Goal: Task Accomplishment & Management: Use online tool/utility

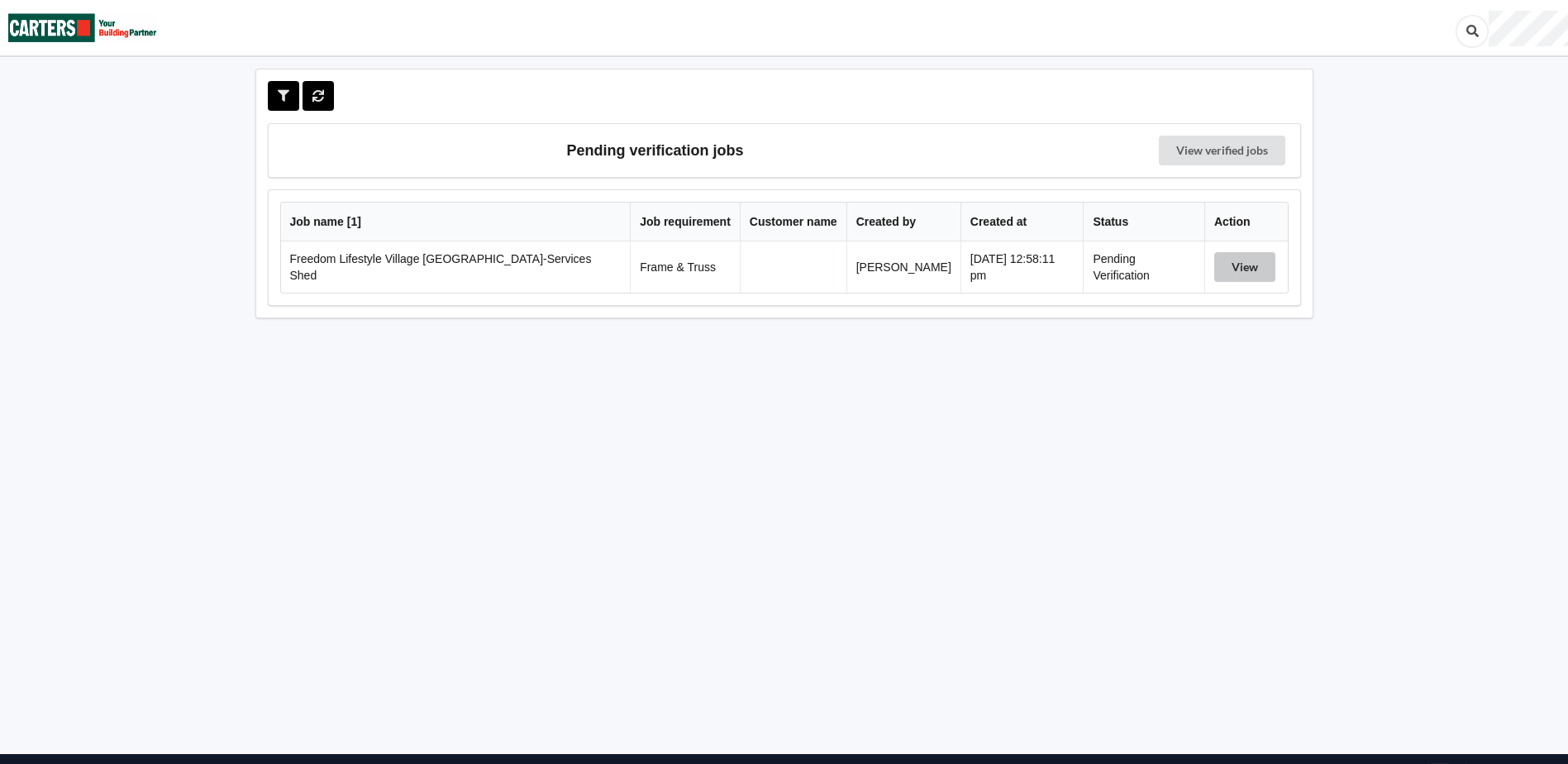
click at [1246, 265] on button "View" at bounding box center [1244, 267] width 61 height 29
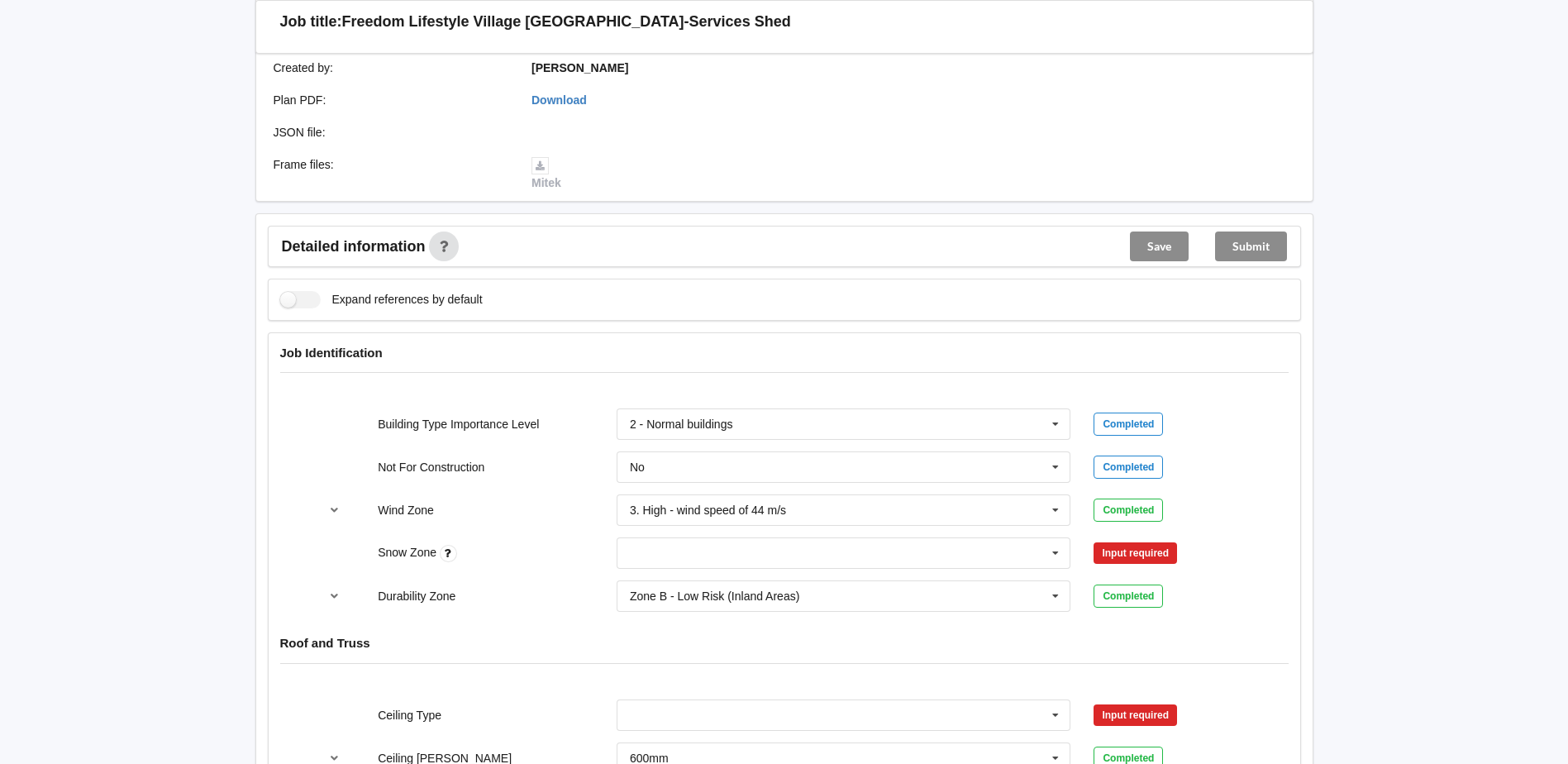
scroll to position [496, 0]
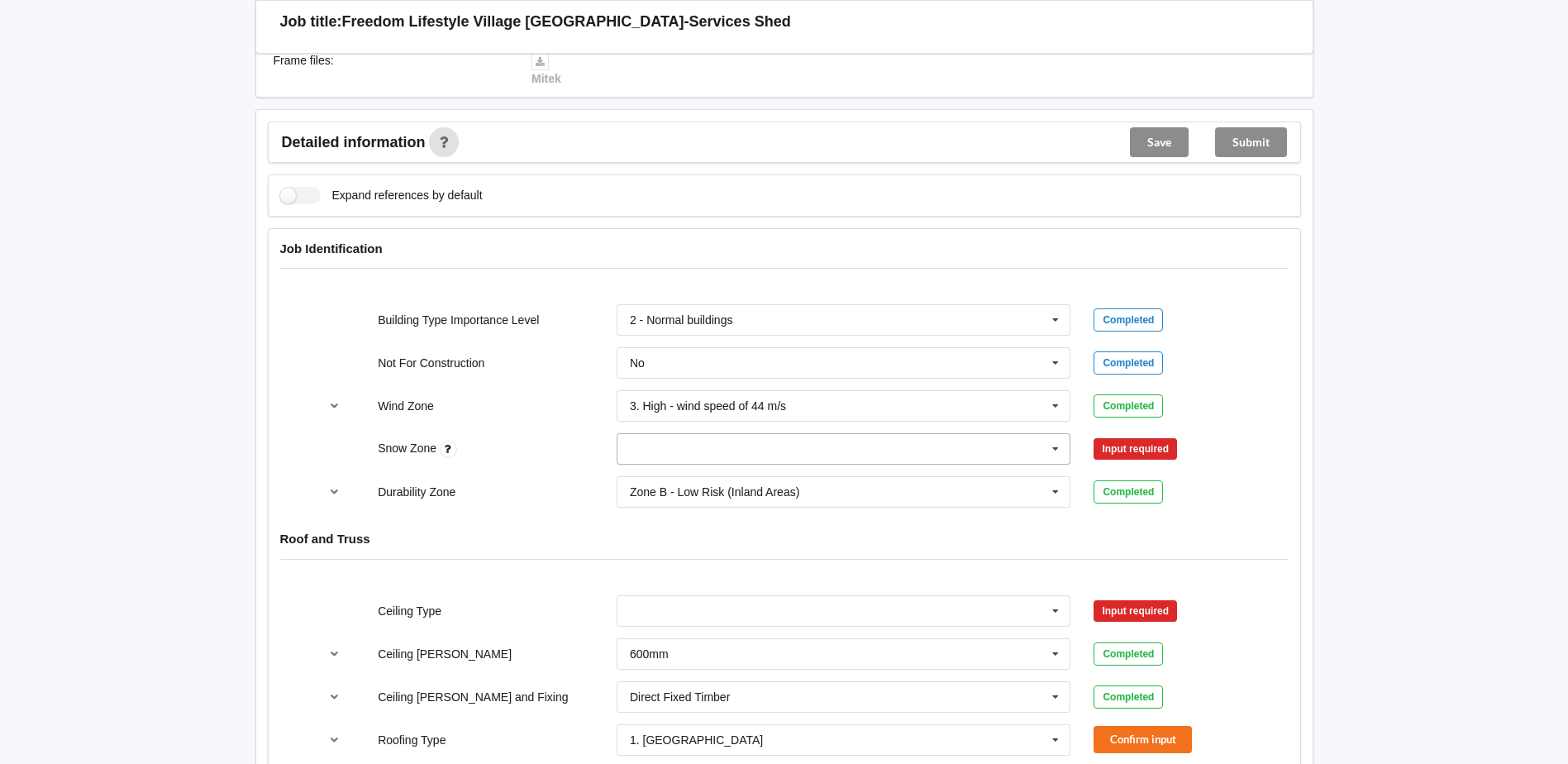
click at [1065, 457] on icon at bounding box center [1055, 449] width 25 height 30
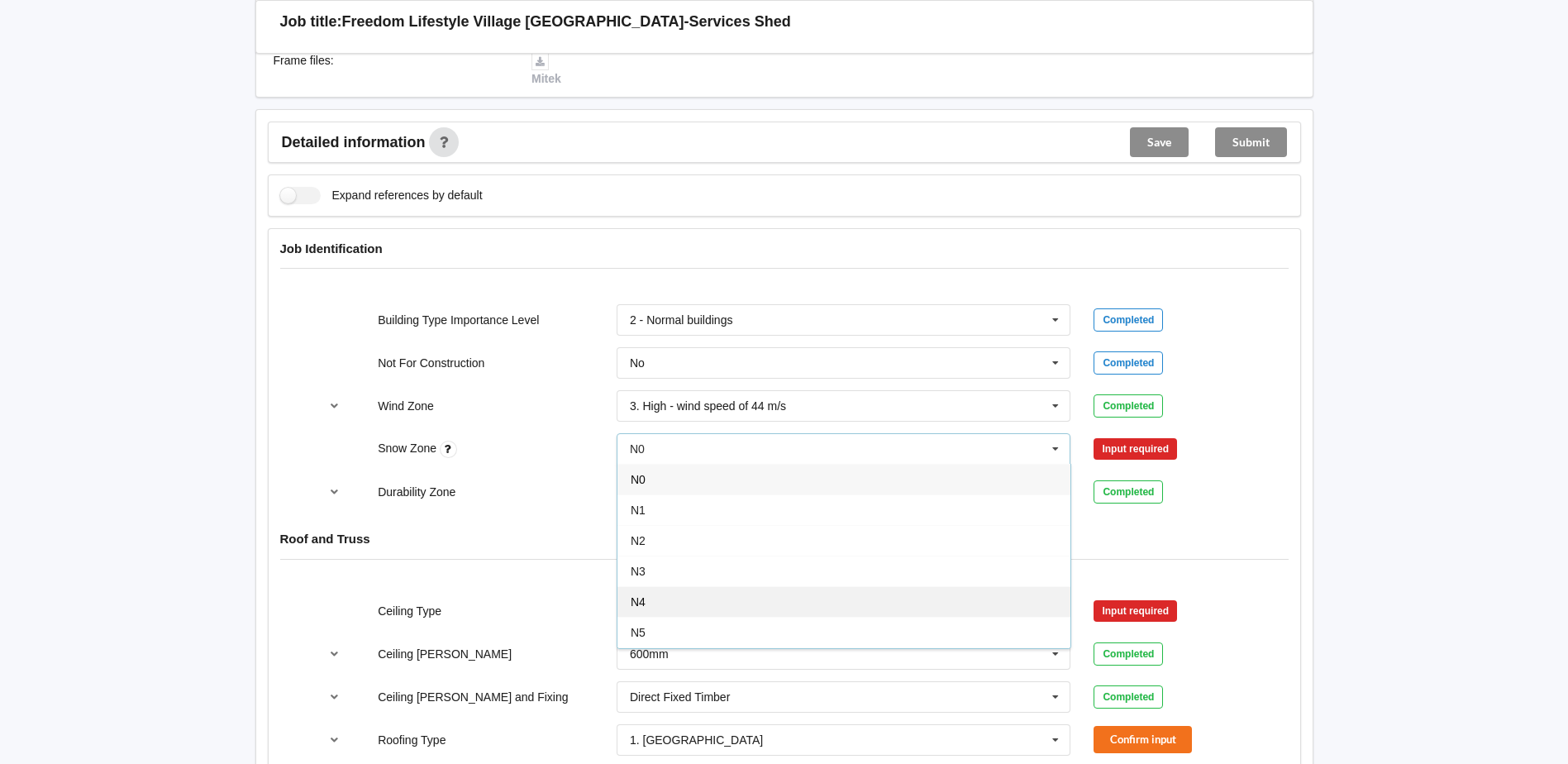
click at [691, 593] on div "N4" at bounding box center [844, 601] width 453 height 30
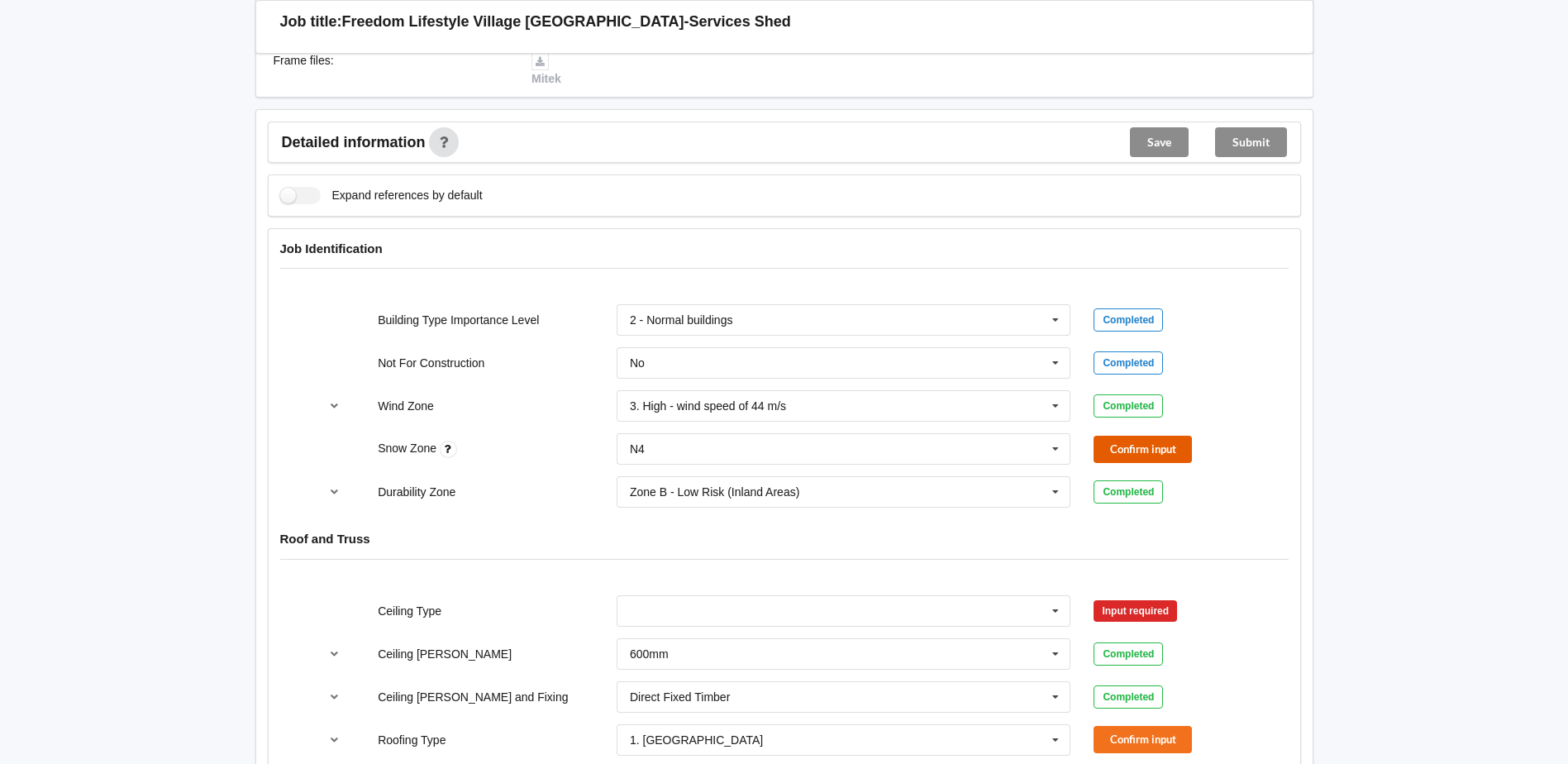
click at [1170, 448] on button "Confirm input" at bounding box center [1143, 449] width 98 height 28
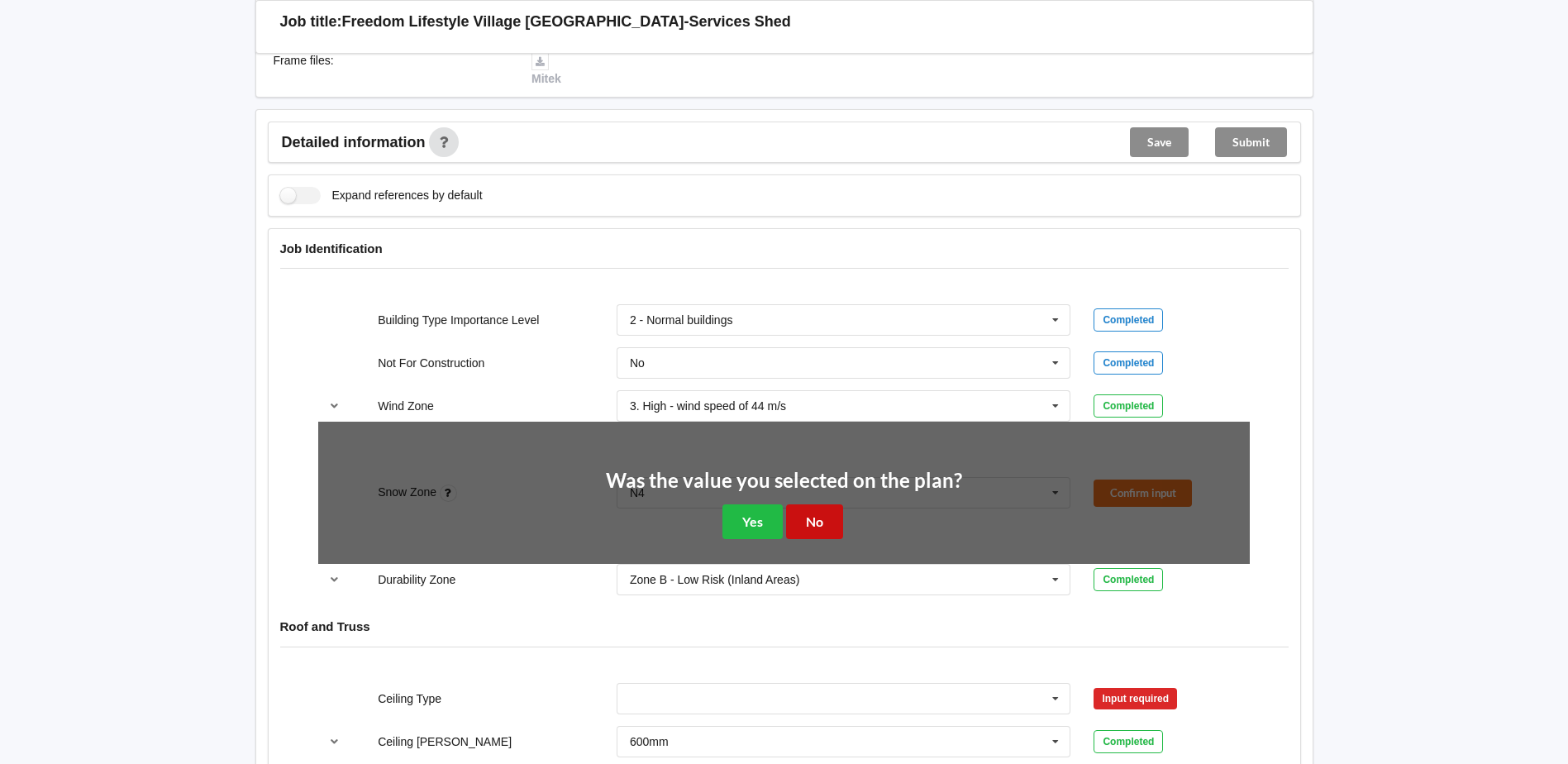
click at [819, 526] on button "No" at bounding box center [815, 521] width 57 height 34
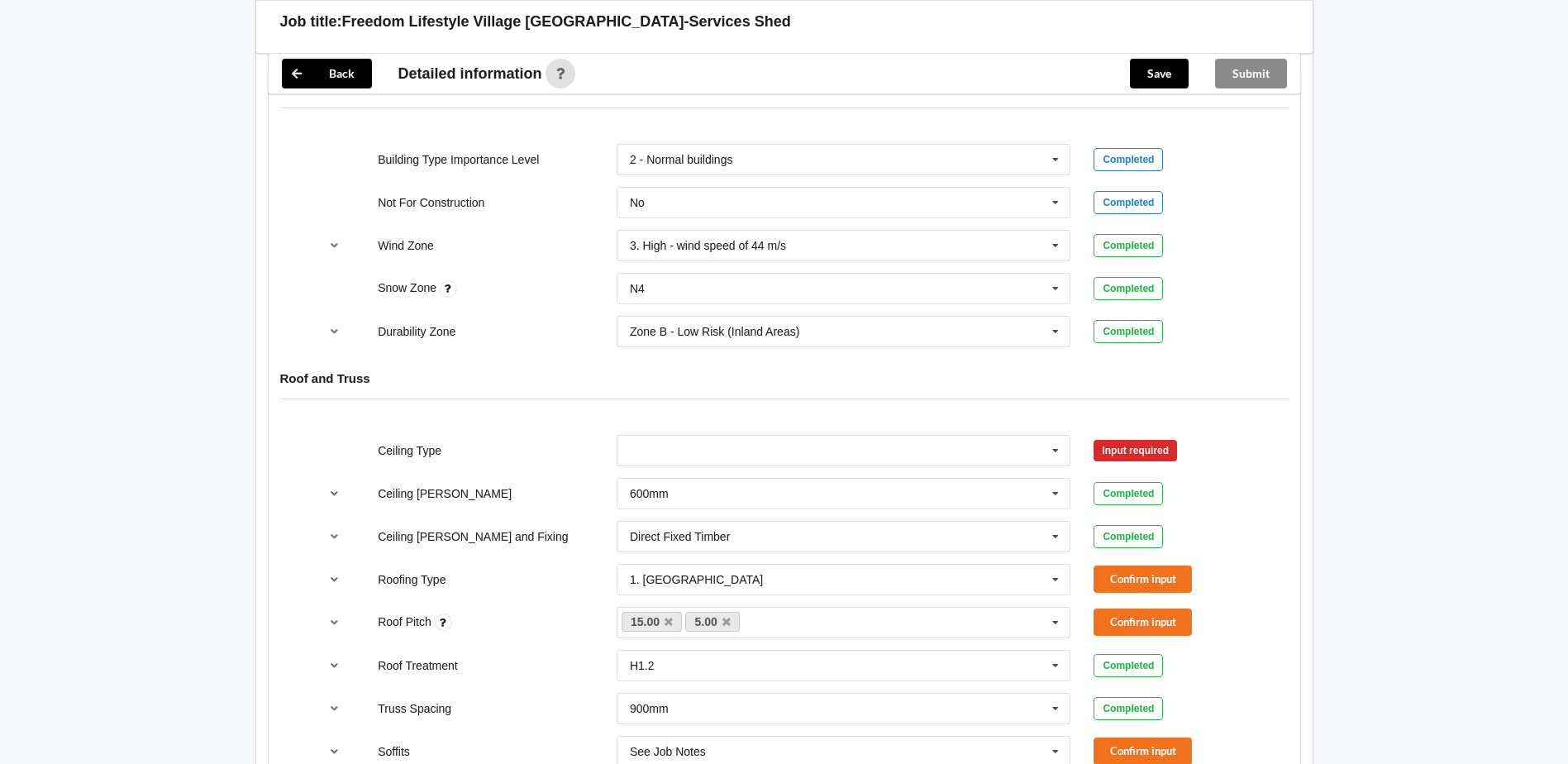
scroll to position [661, 0]
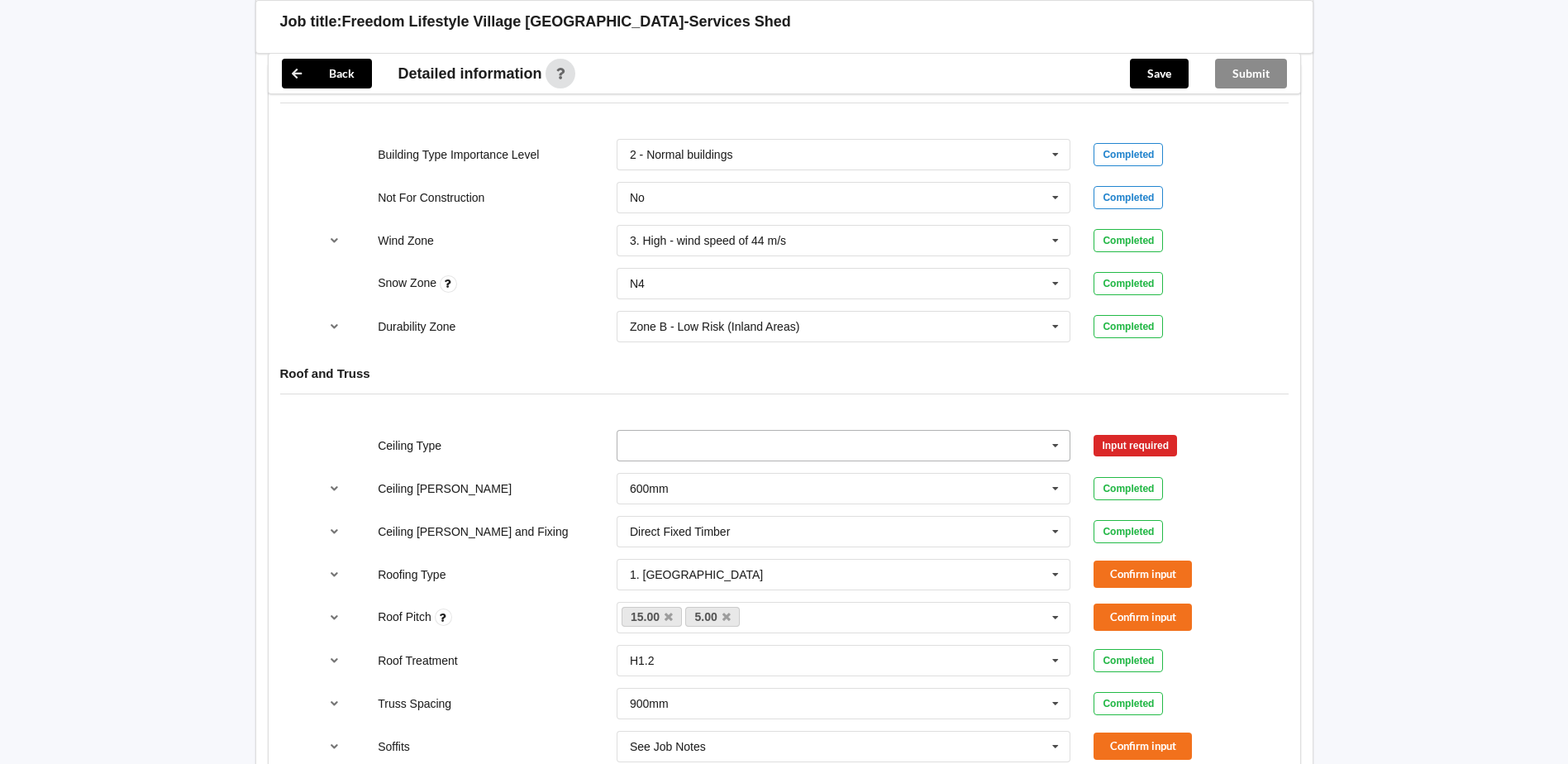
drag, startPoint x: 1063, startPoint y: 449, endPoint x: 1040, endPoint y: 454, distance: 23.5
click at [1062, 449] on icon at bounding box center [1055, 445] width 25 height 30
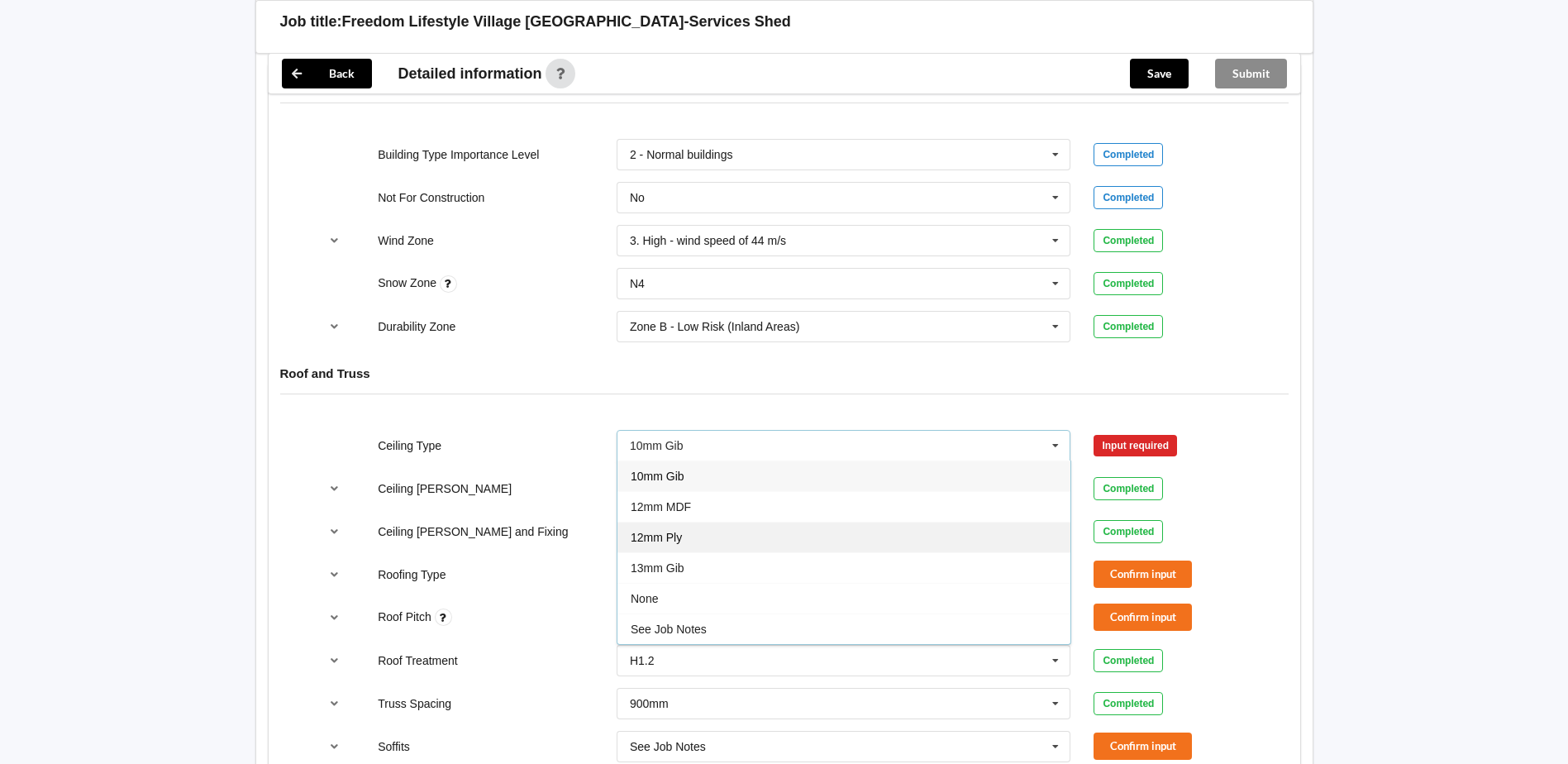
click at [764, 539] on div "12mm Ply" at bounding box center [844, 537] width 453 height 30
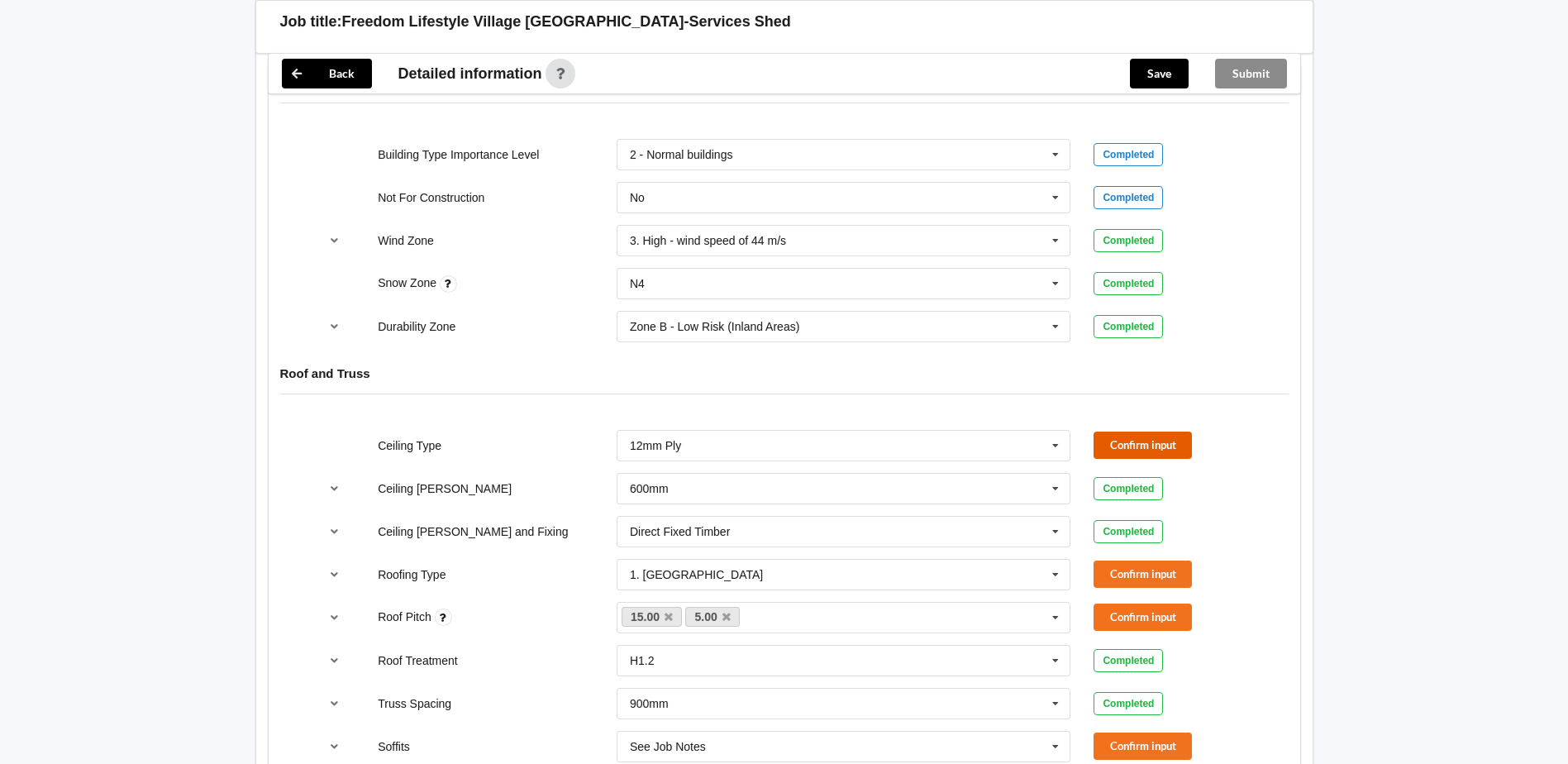
click at [1140, 442] on button "Confirm input" at bounding box center [1143, 445] width 98 height 28
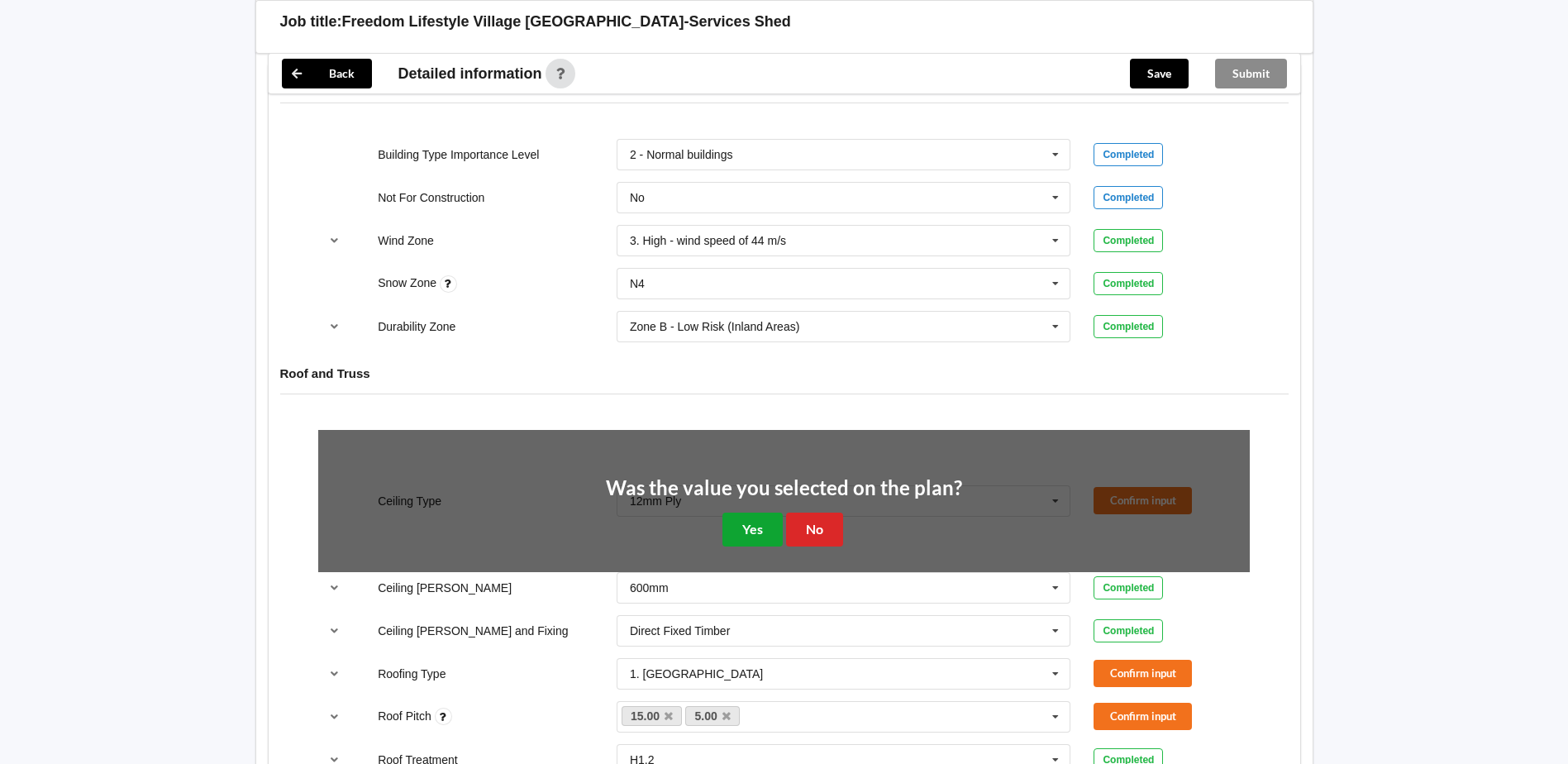
click at [739, 538] on button "Yes" at bounding box center [752, 529] width 60 height 34
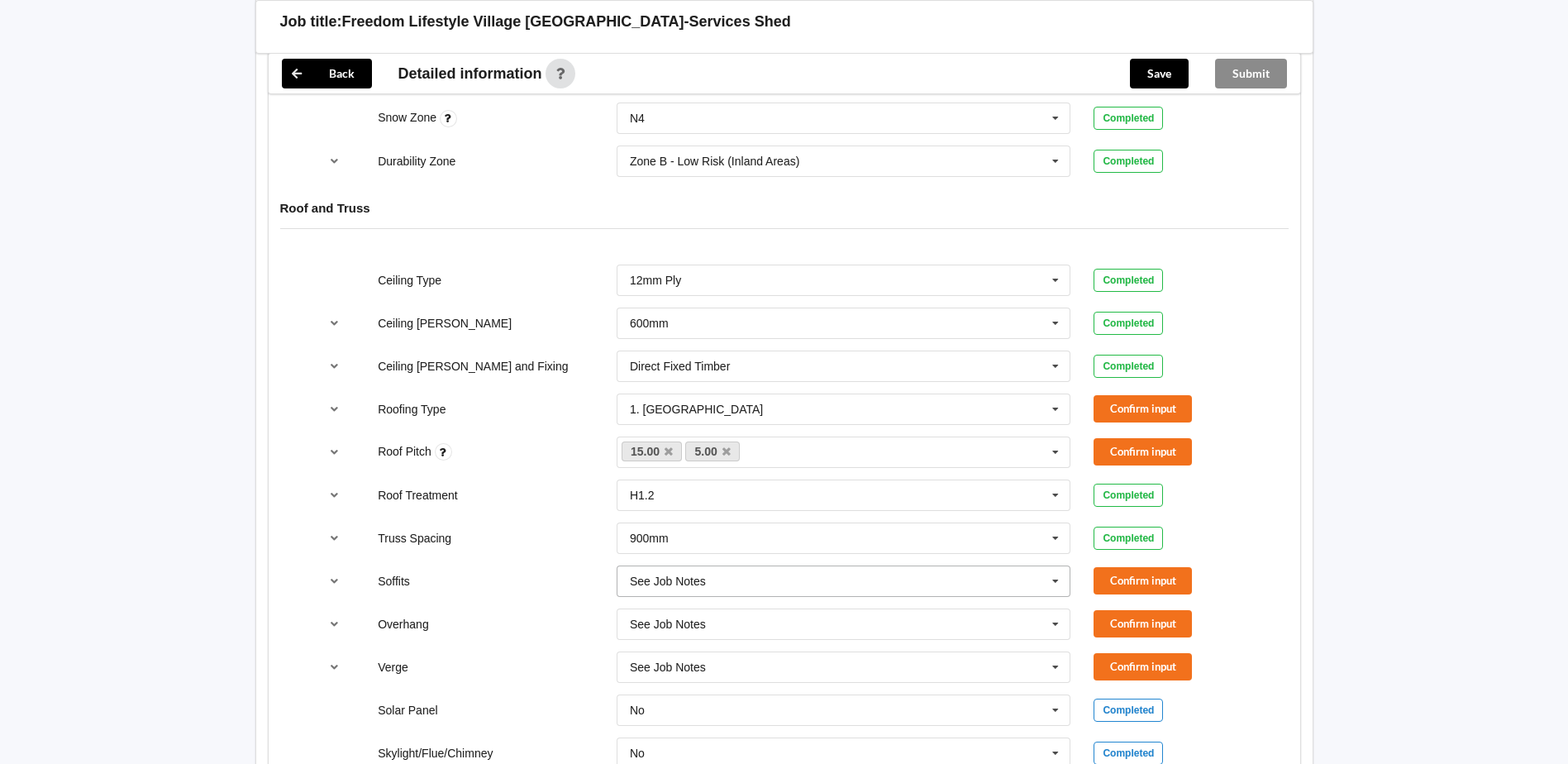
scroll to position [909, 0]
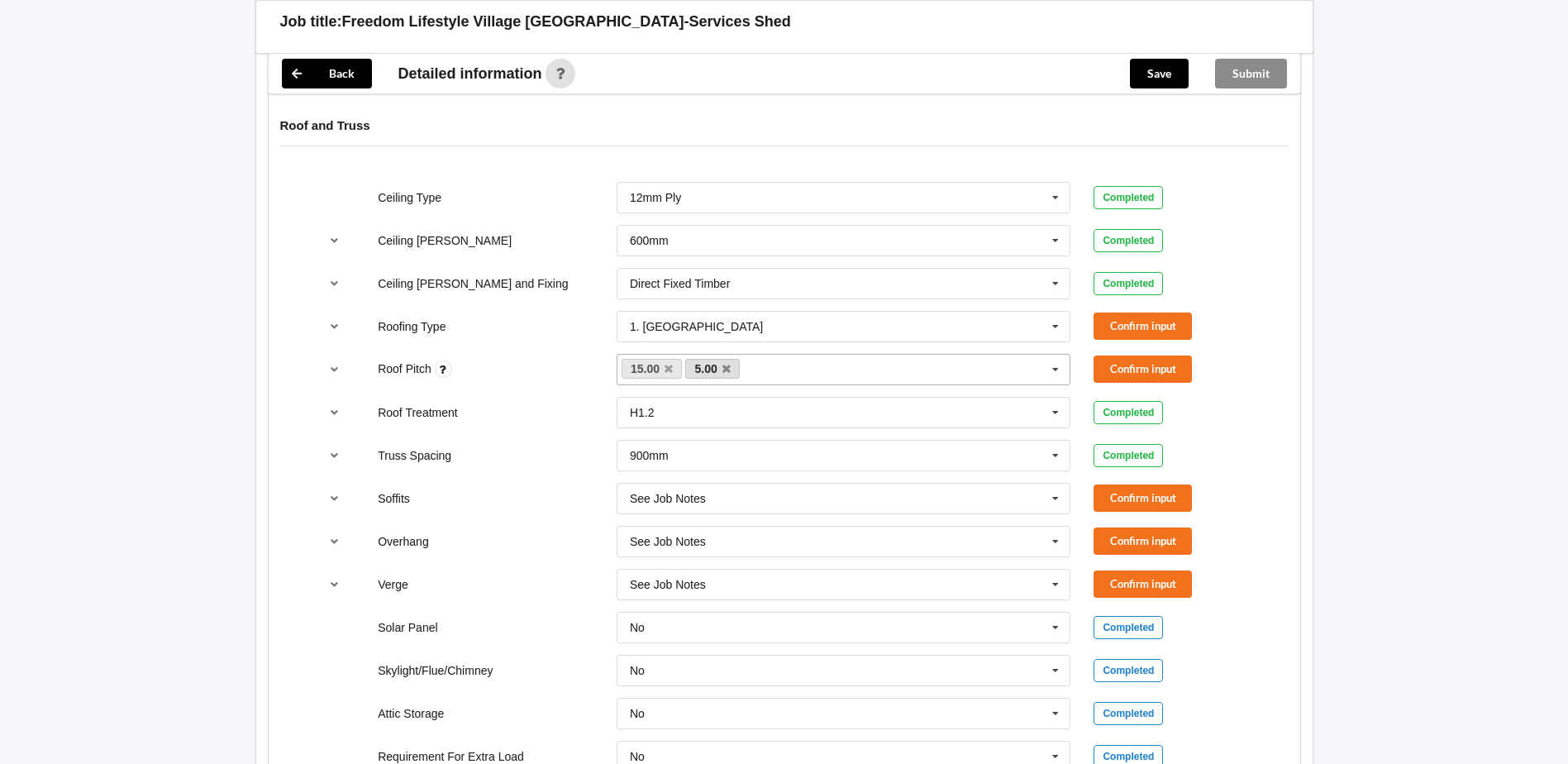
click at [728, 375] on link "5.00" at bounding box center [712, 368] width 54 height 20
click at [727, 370] on icon at bounding box center [727, 369] width 9 height 10
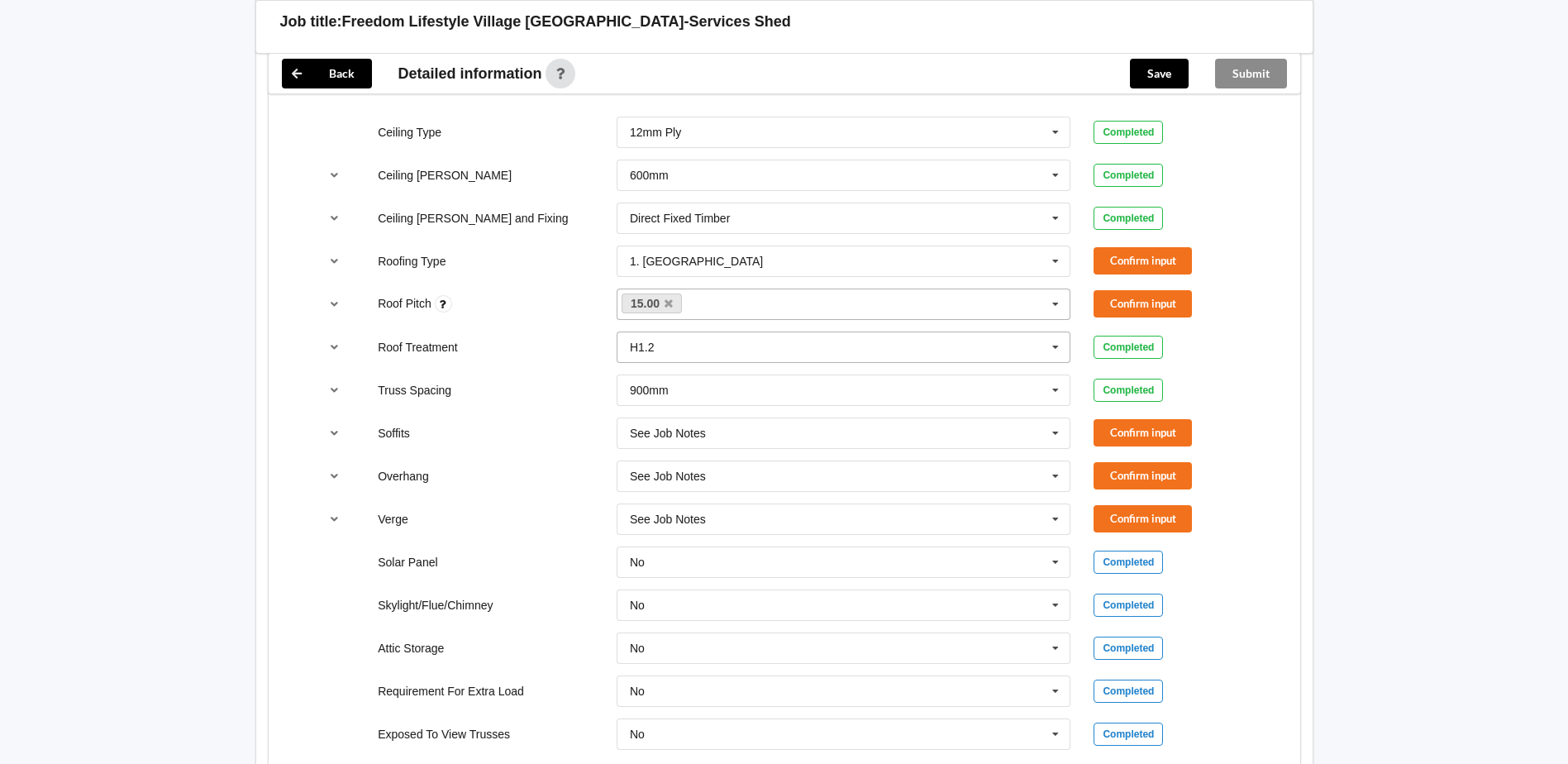
scroll to position [1075, 0]
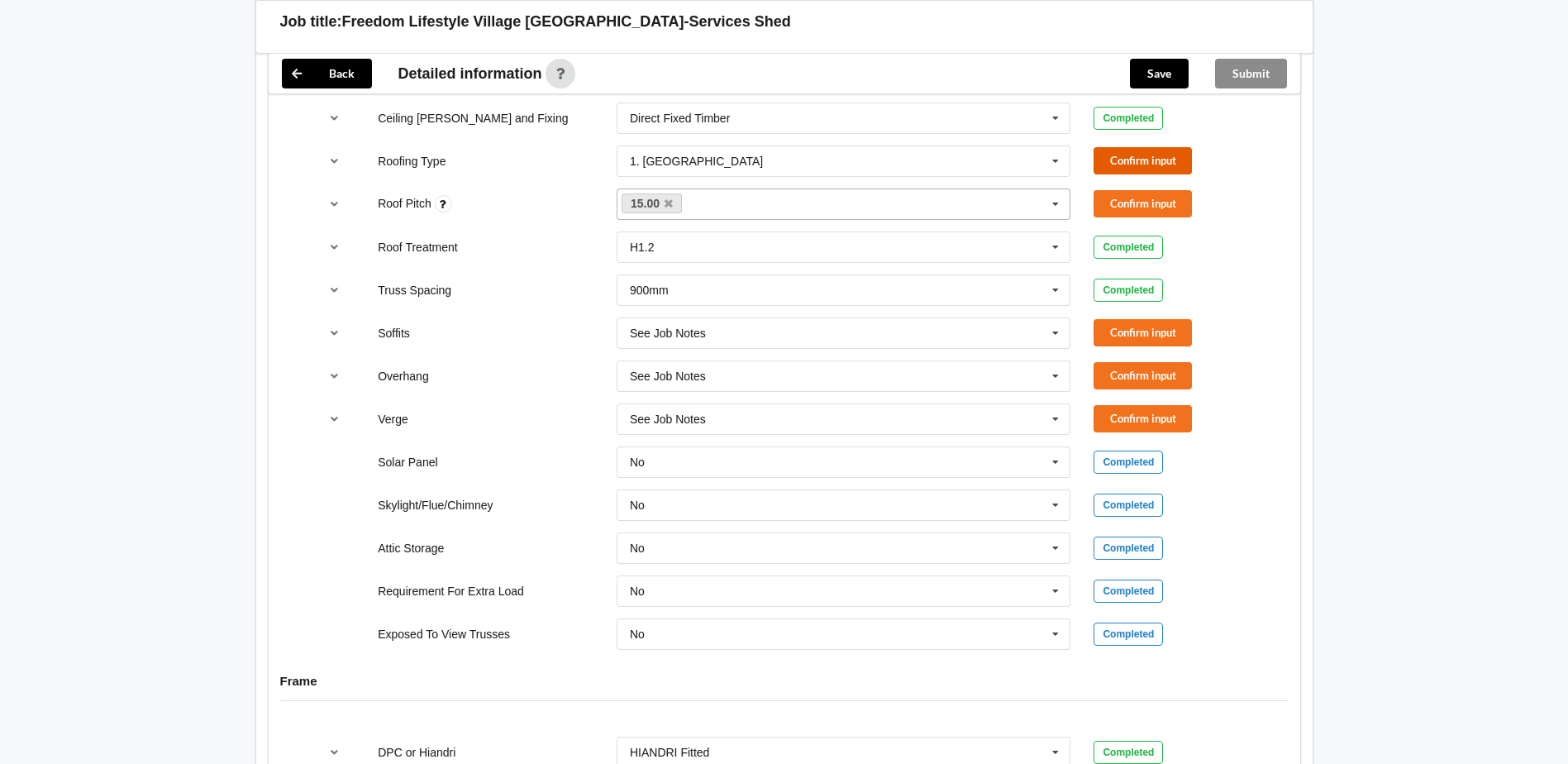
click at [1143, 153] on button "Confirm input" at bounding box center [1143, 161] width 98 height 28
click at [1148, 200] on button "Confirm input" at bounding box center [1143, 204] width 98 height 28
click at [1120, 340] on button "Confirm input" at bounding box center [1143, 333] width 98 height 28
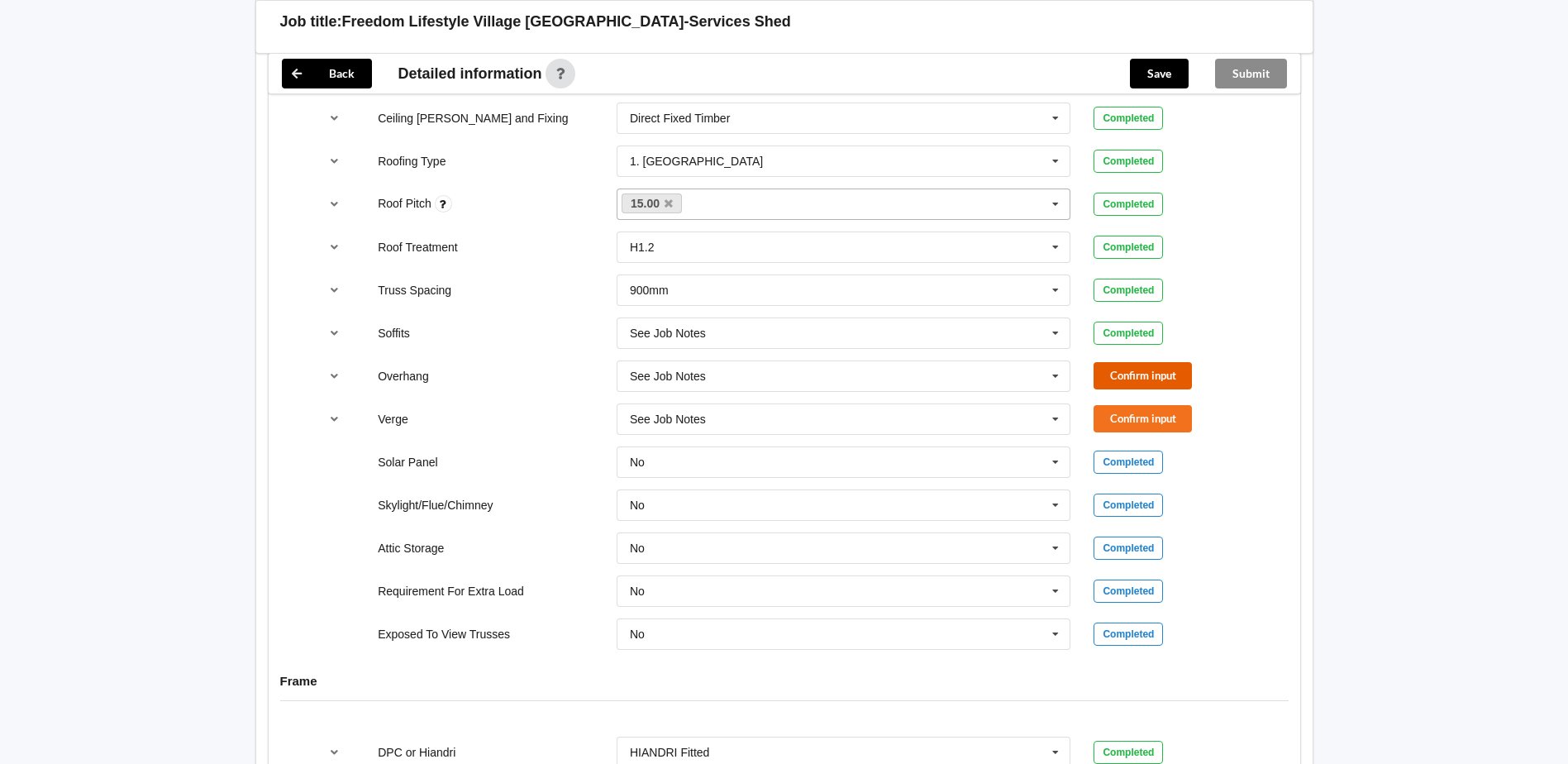
click at [1129, 381] on button "Confirm input" at bounding box center [1143, 376] width 98 height 28
click at [1138, 424] on button "Confirm input" at bounding box center [1143, 419] width 98 height 28
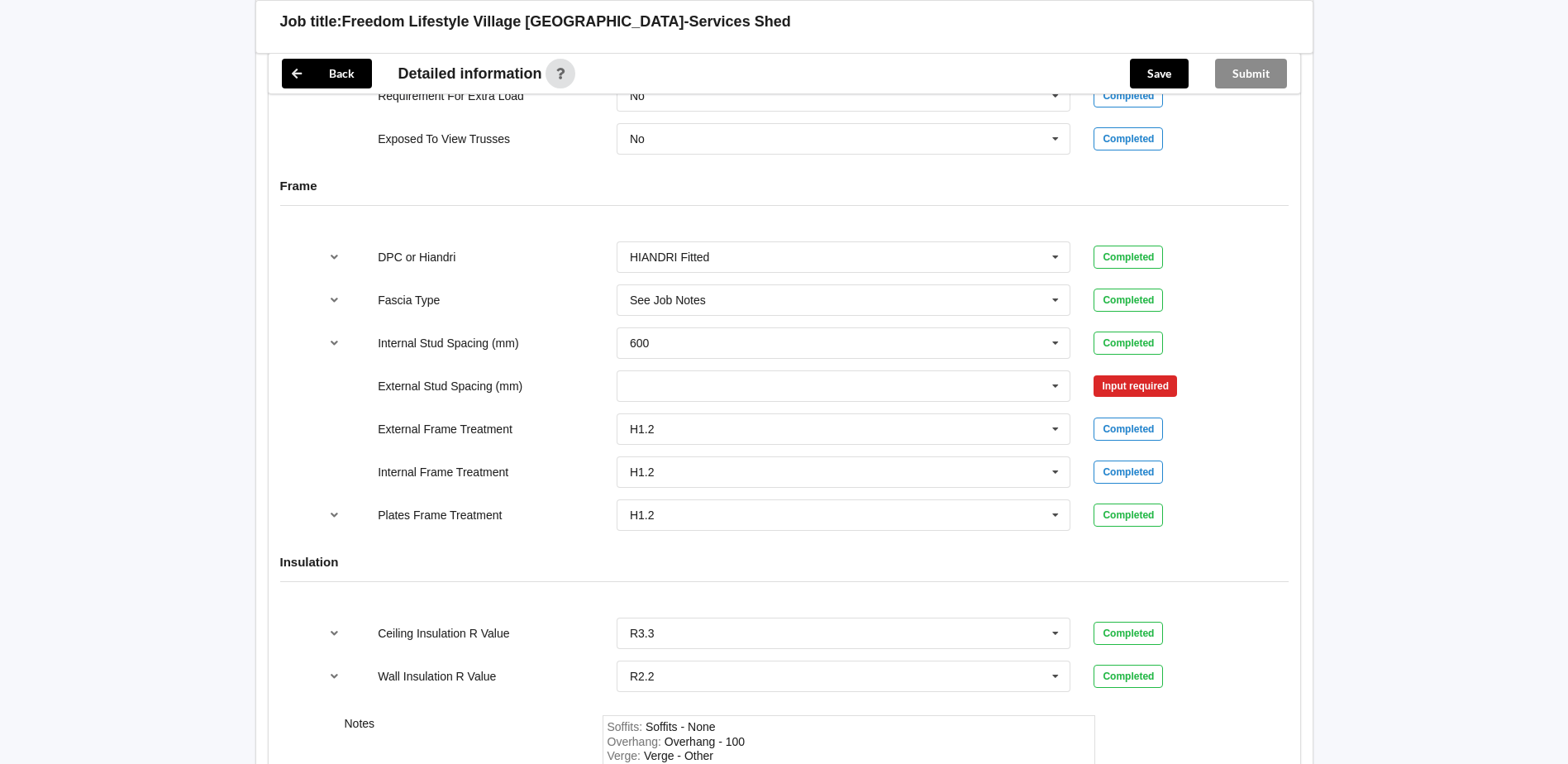
scroll to position [1570, 0]
click at [1049, 388] on icon at bounding box center [1055, 385] width 25 height 30
click at [866, 584] on div "300 400 450 500 600 800 Multiple Values – See As Per Plan None See Job Notes" at bounding box center [844, 493] width 454 height 185
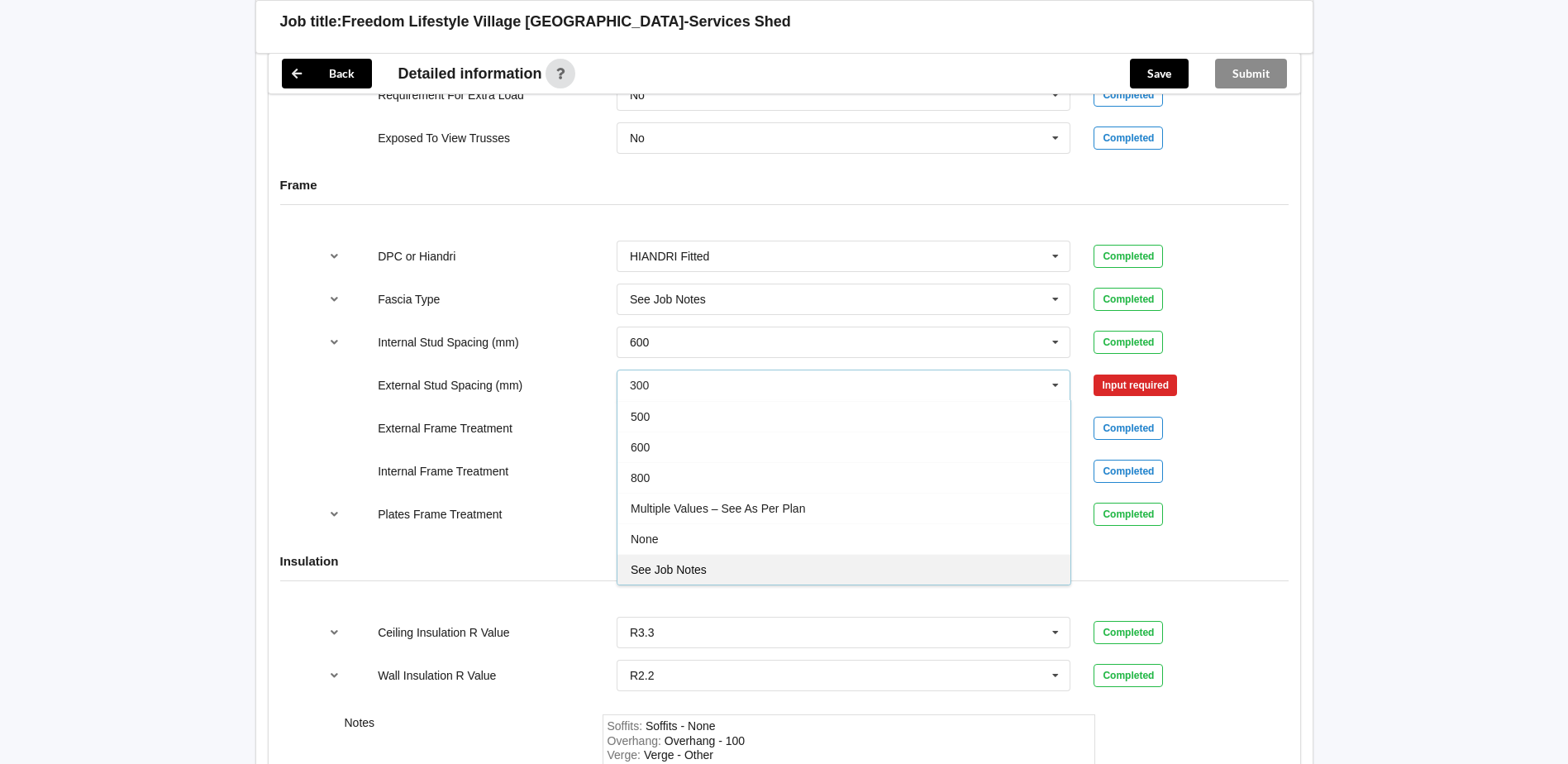
click at [866, 574] on div "See Job Notes" at bounding box center [844, 569] width 453 height 30
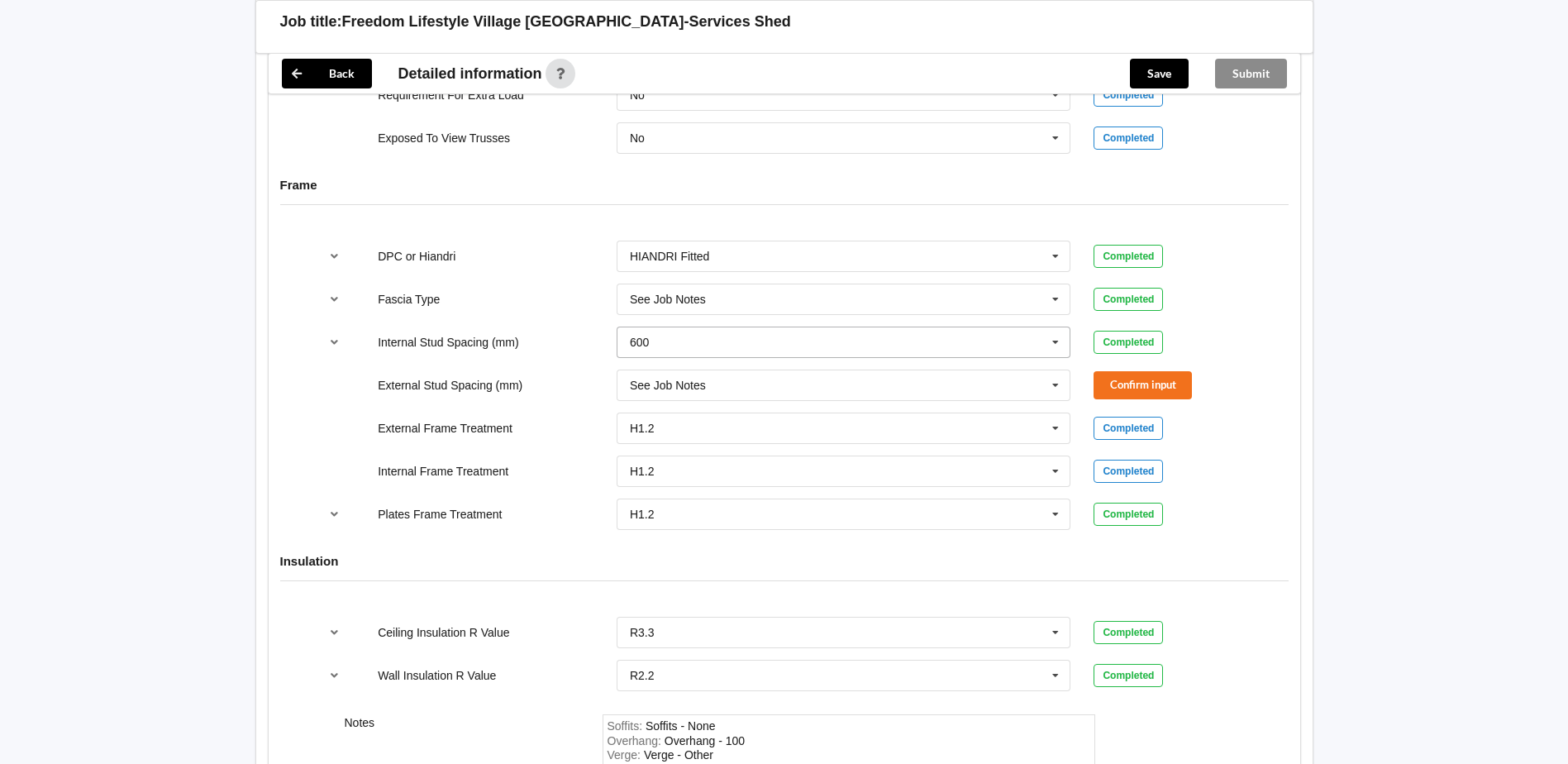
click at [1058, 352] on icon at bounding box center [1055, 342] width 25 height 30
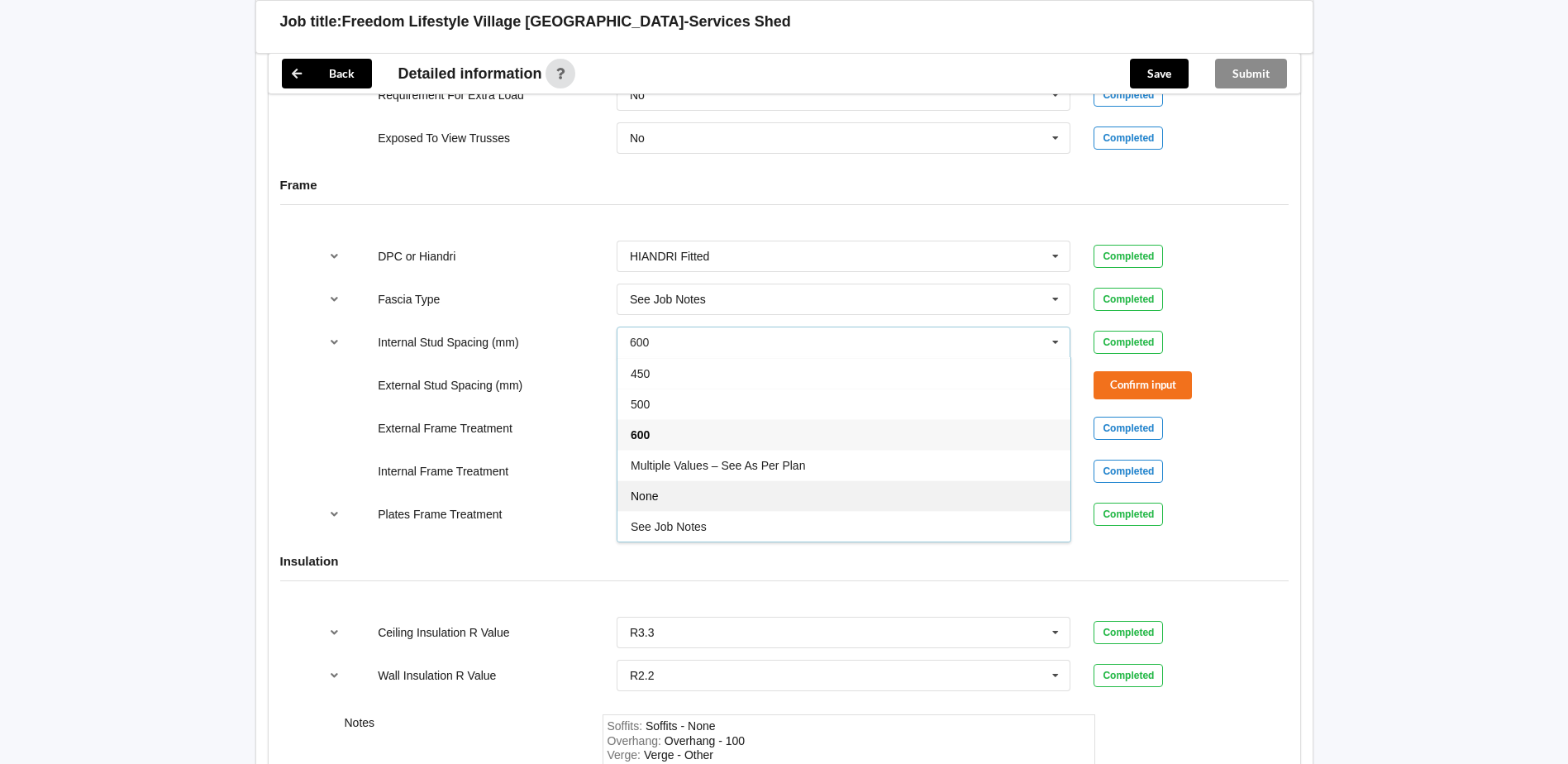
click at [844, 502] on div "None" at bounding box center [844, 495] width 453 height 30
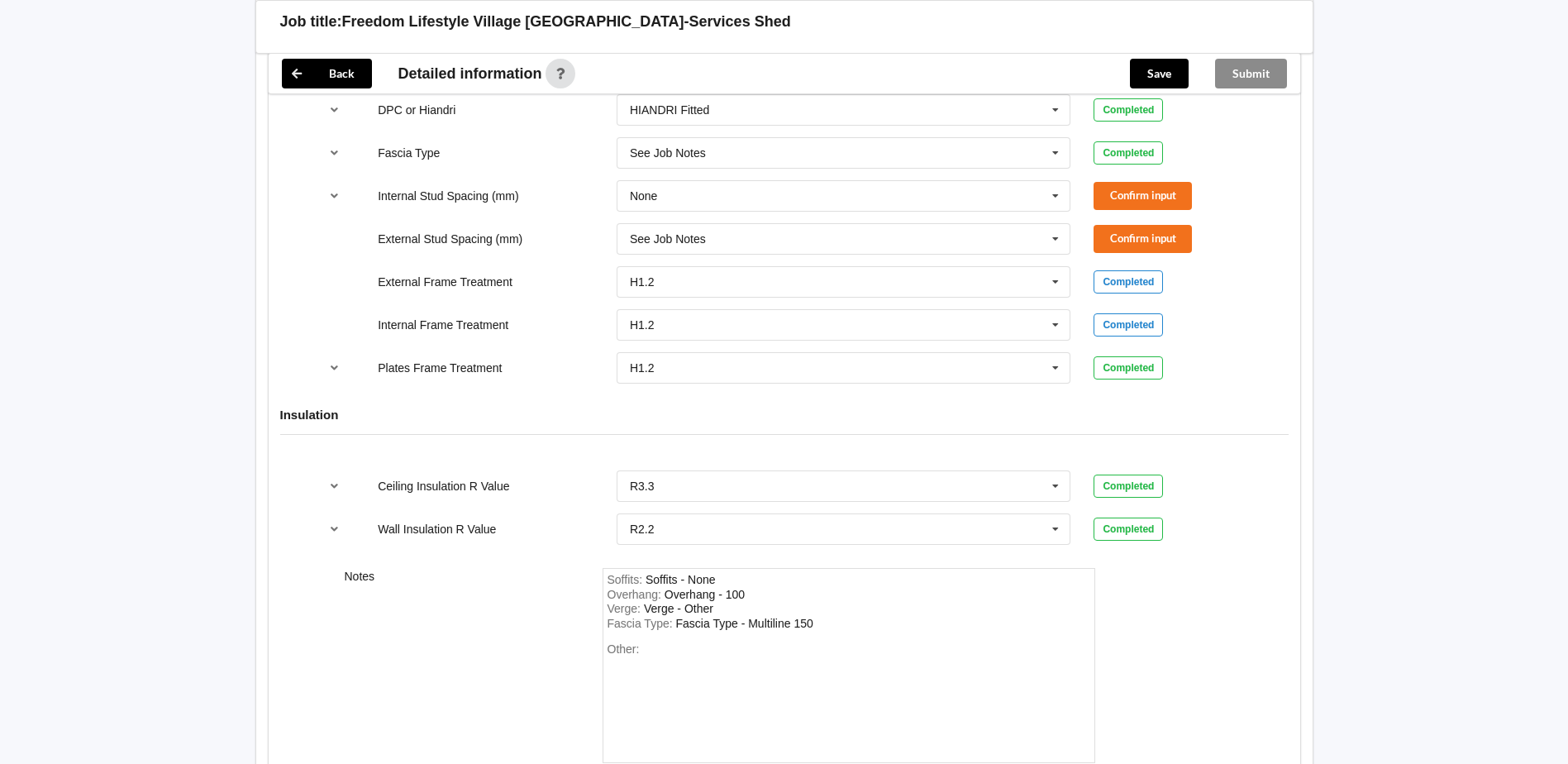
scroll to position [1736, 0]
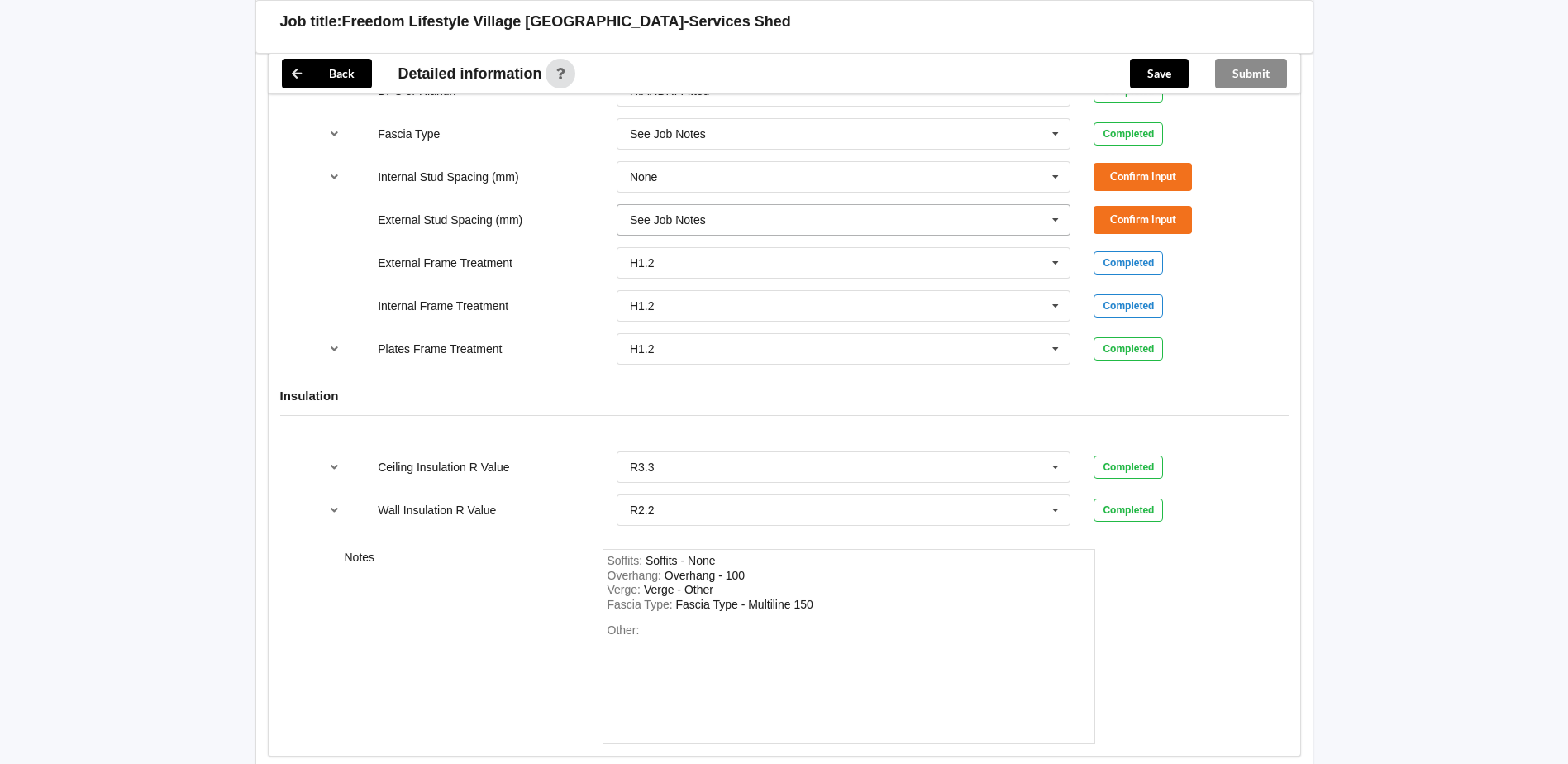
click at [1051, 224] on icon at bounding box center [1055, 220] width 25 height 30
click at [715, 271] on div "600" at bounding box center [844, 281] width 453 height 30
click at [1154, 184] on button "Confirm input" at bounding box center [1143, 176] width 98 height 28
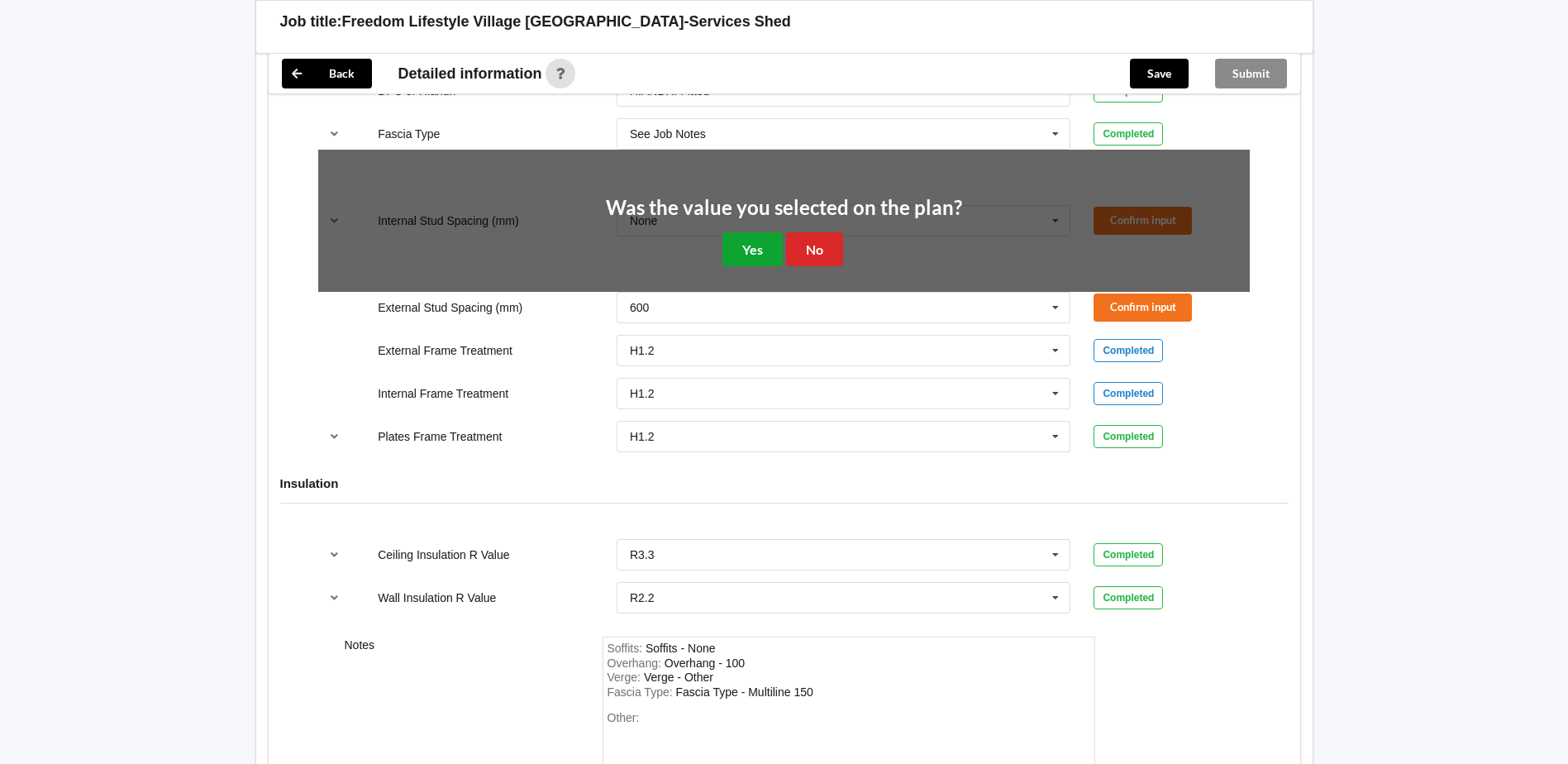
click at [771, 246] on button "Yes" at bounding box center [752, 249] width 60 height 34
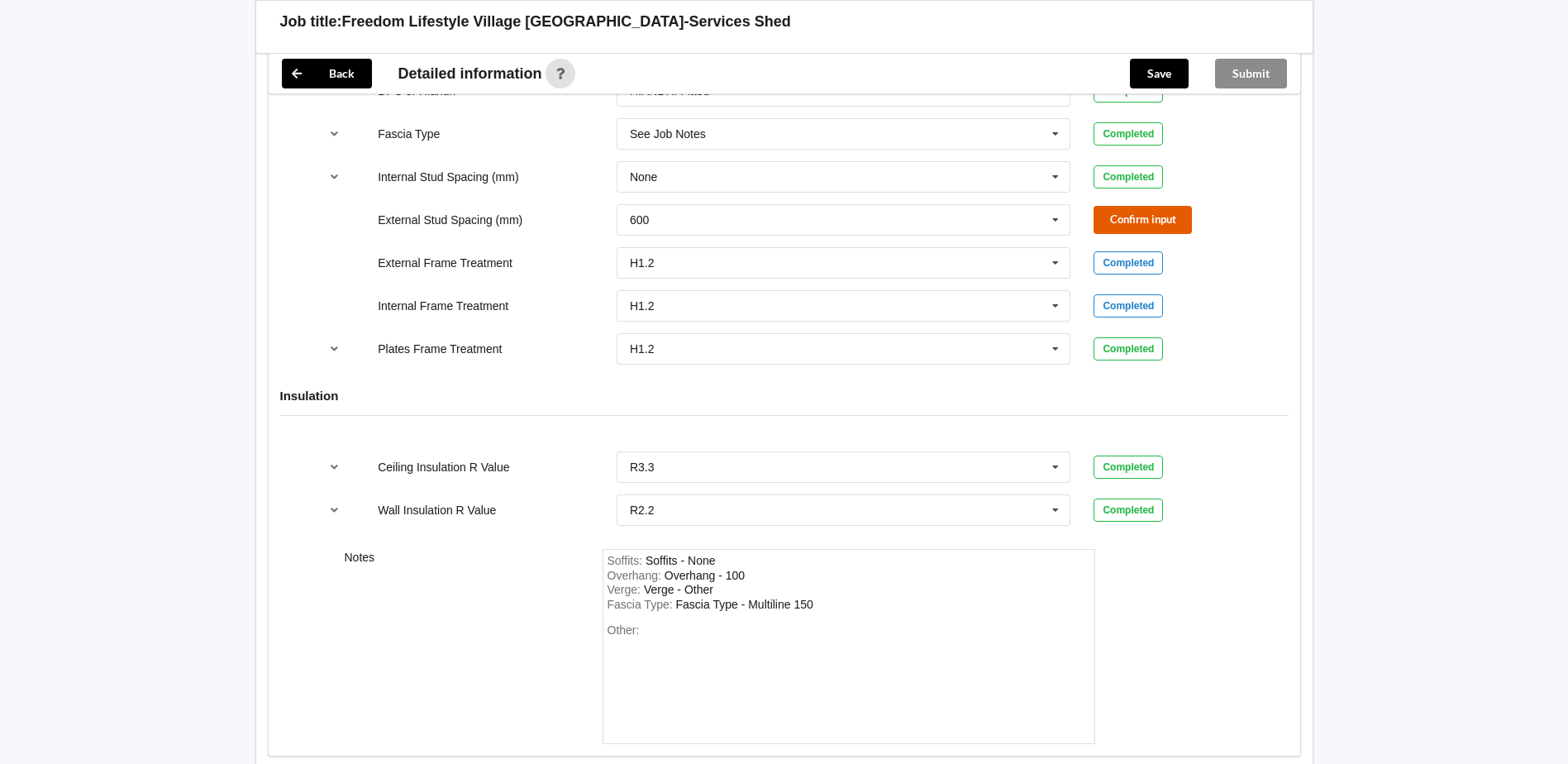
click at [1124, 219] on button "Confirm input" at bounding box center [1143, 220] width 98 height 28
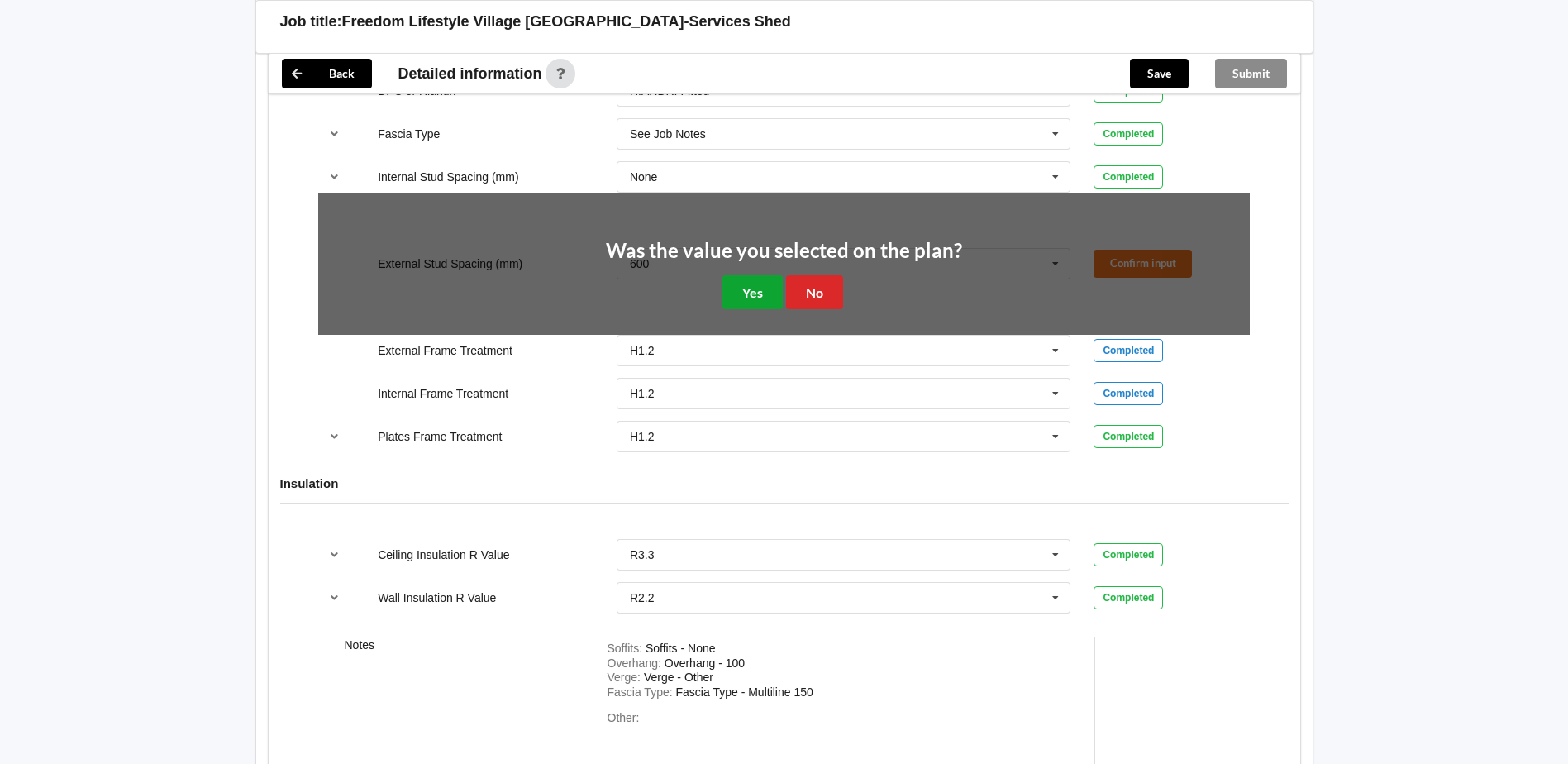
click at [751, 296] on button "Yes" at bounding box center [752, 292] width 60 height 34
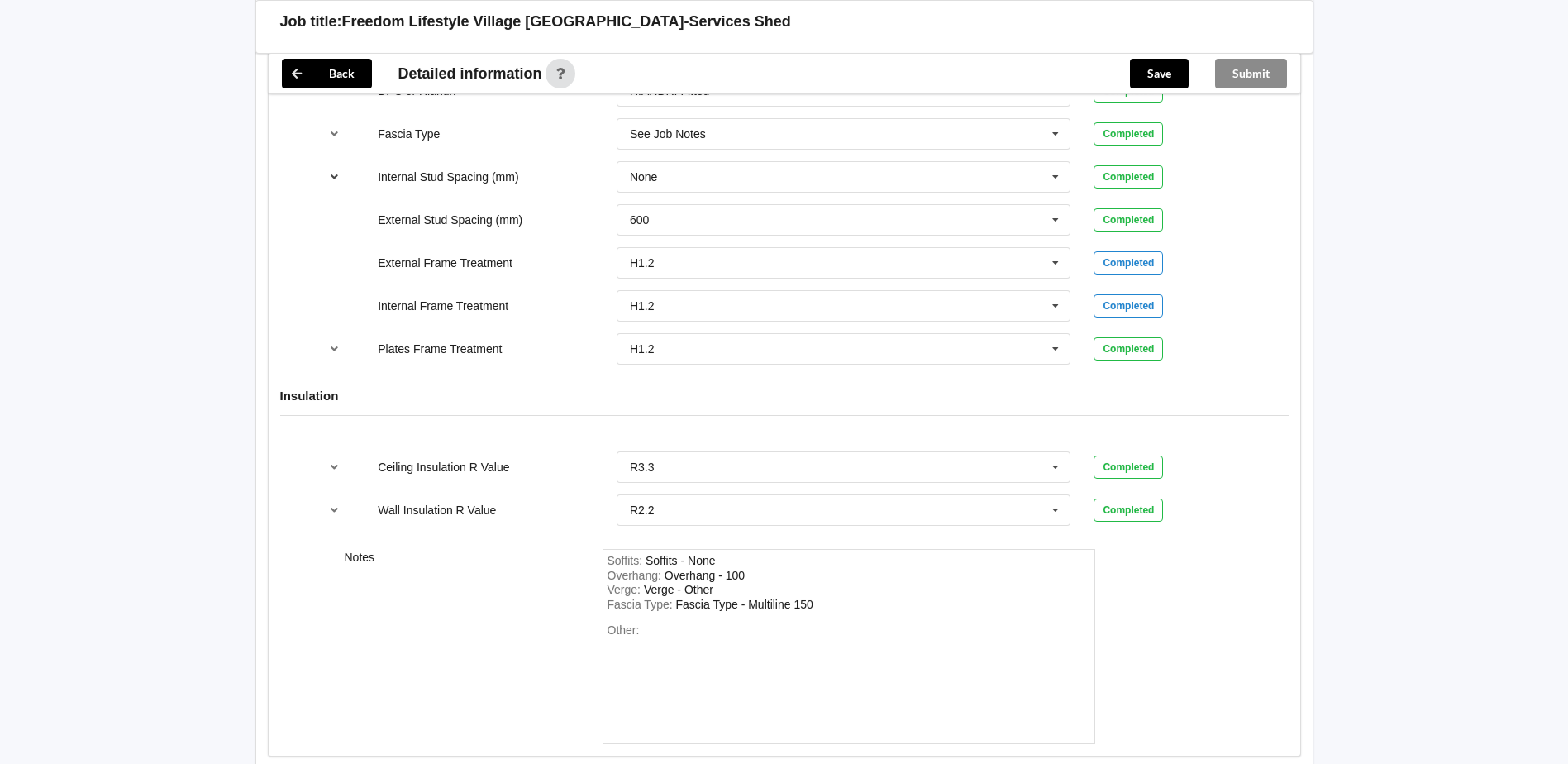
click at [345, 180] on button "reference-toggle" at bounding box center [333, 176] width 32 height 29
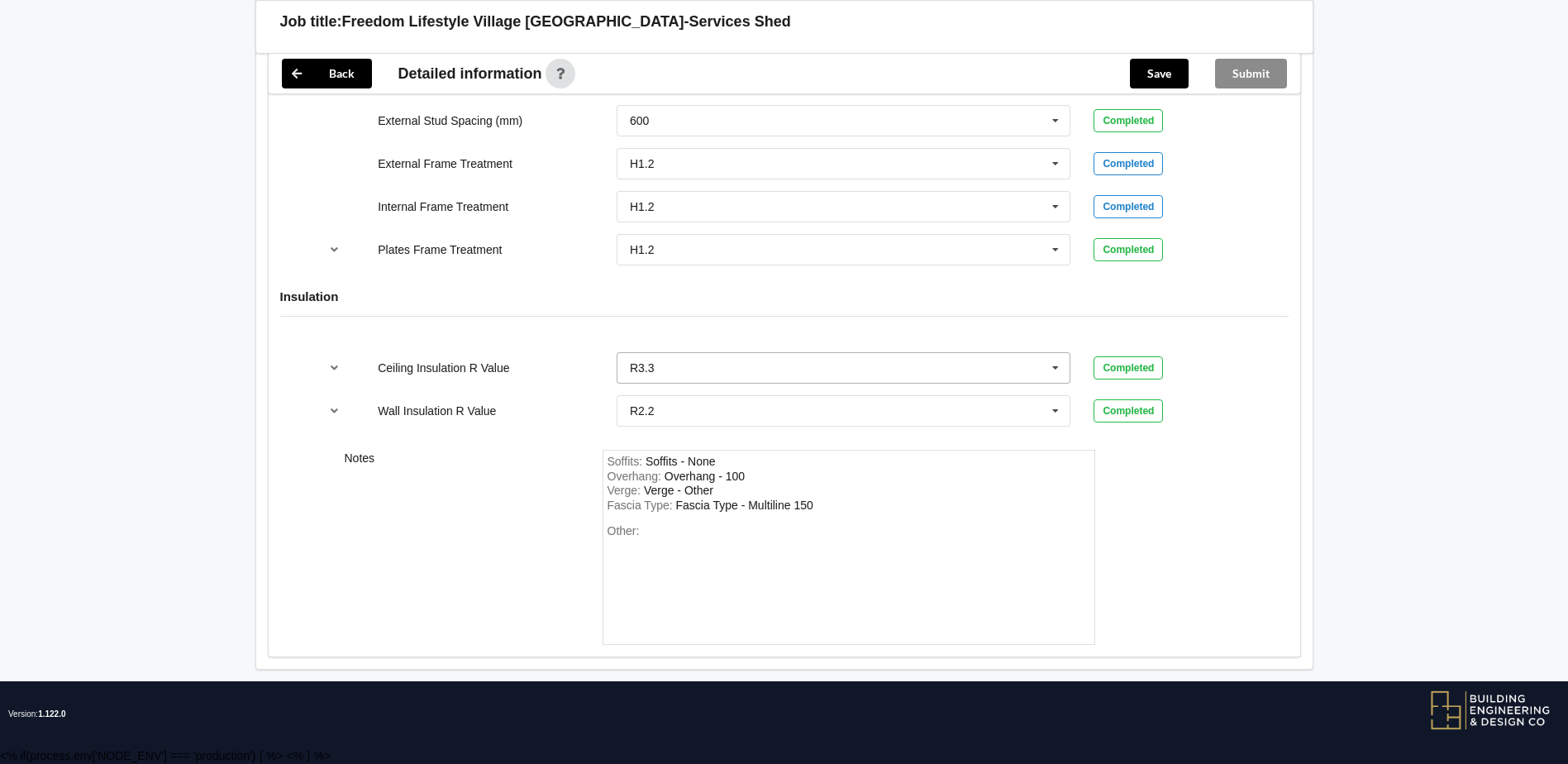
scroll to position [1984, 0]
click at [1170, 67] on button "Save" at bounding box center [1159, 73] width 59 height 29
click at [1252, 76] on button "Submit" at bounding box center [1250, 73] width 72 height 29
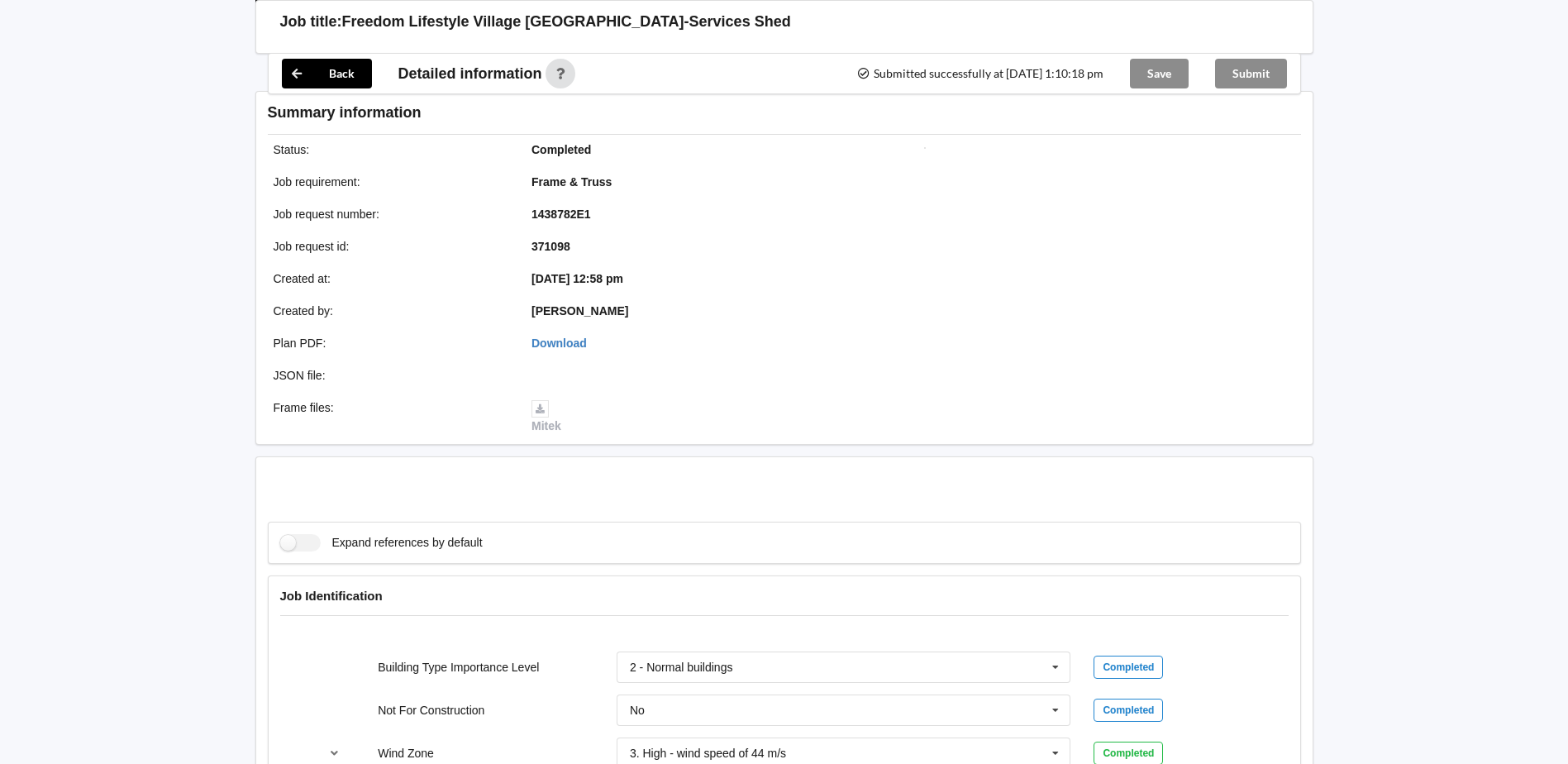
scroll to position [1760, 0]
